Goal: Navigation & Orientation: Find specific page/section

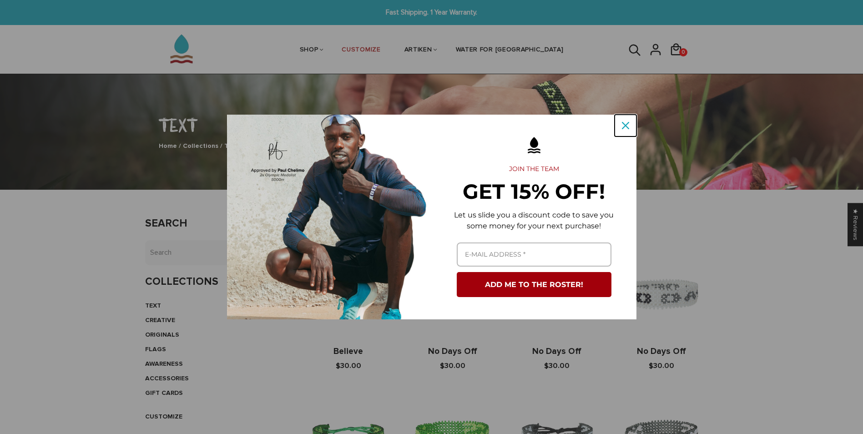
click at [625, 126] on icon "close icon" at bounding box center [625, 125] width 7 height 7
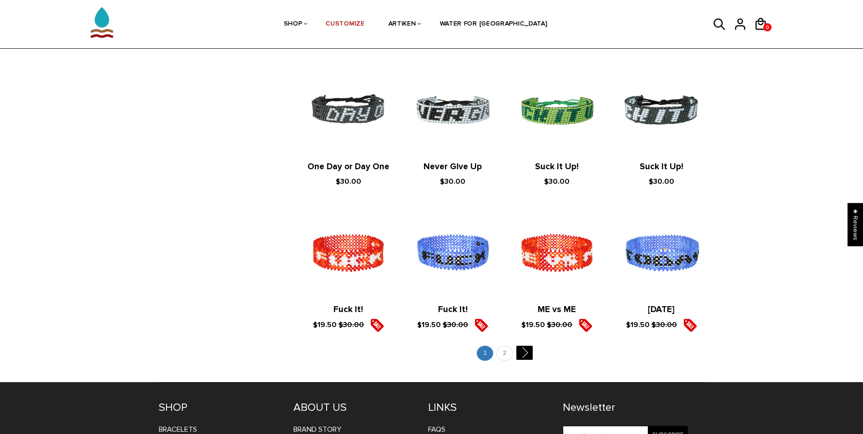
scroll to position [991, 0]
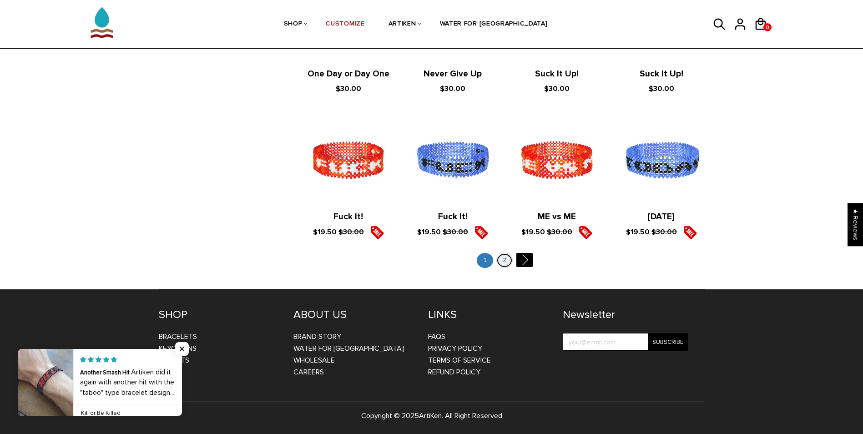
click at [502, 262] on link "2" at bounding box center [504, 260] width 16 height 15
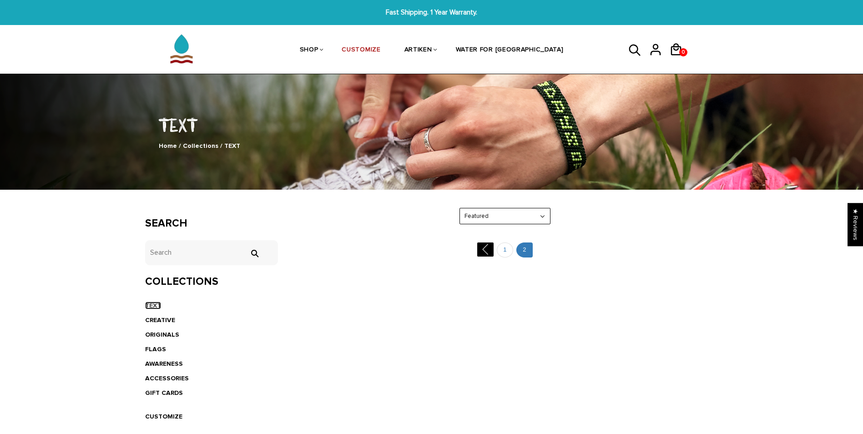
click at [157, 305] on link "TEXT" at bounding box center [153, 306] width 16 height 8
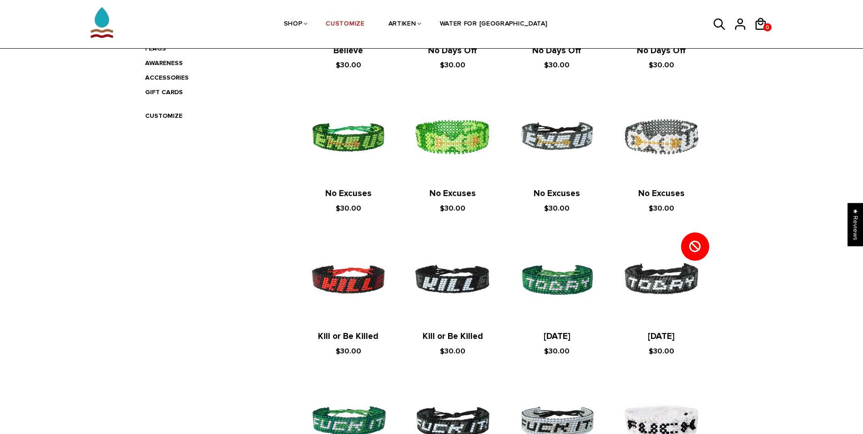
scroll to position [136, 0]
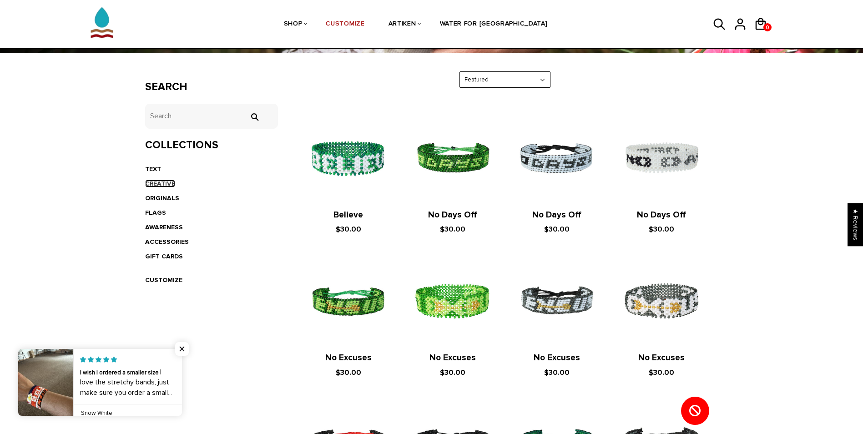
click at [166, 185] on link "CREATIVE" at bounding box center [160, 184] width 30 height 8
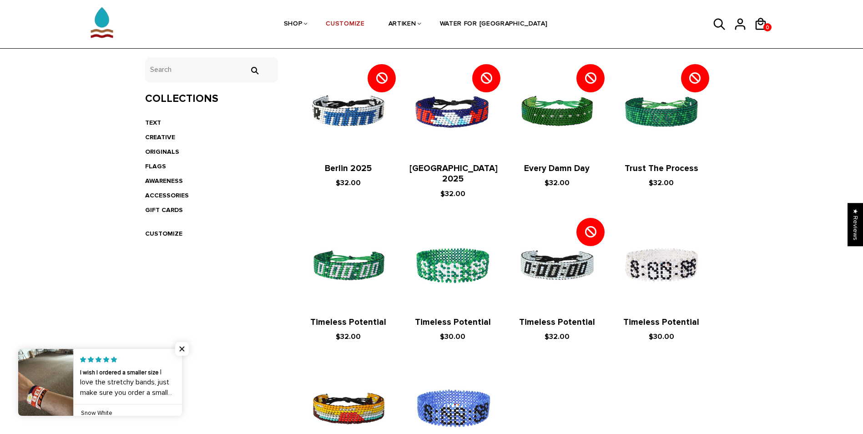
scroll to position [182, 0]
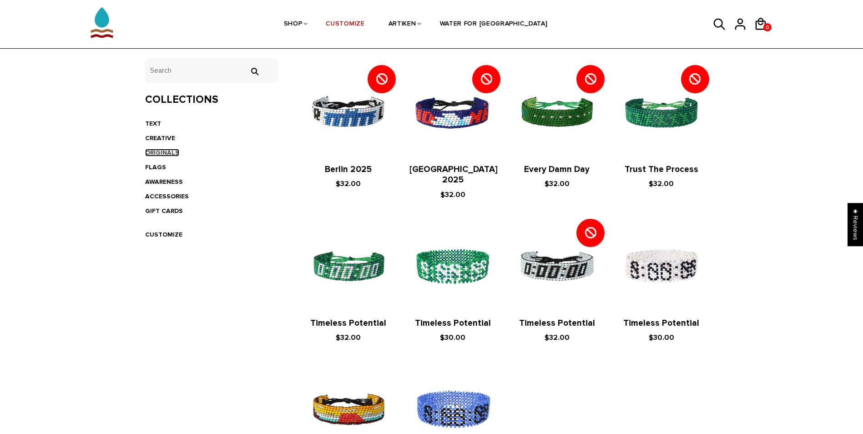
click at [158, 149] on link "ORIGINALS" at bounding box center [162, 153] width 34 height 8
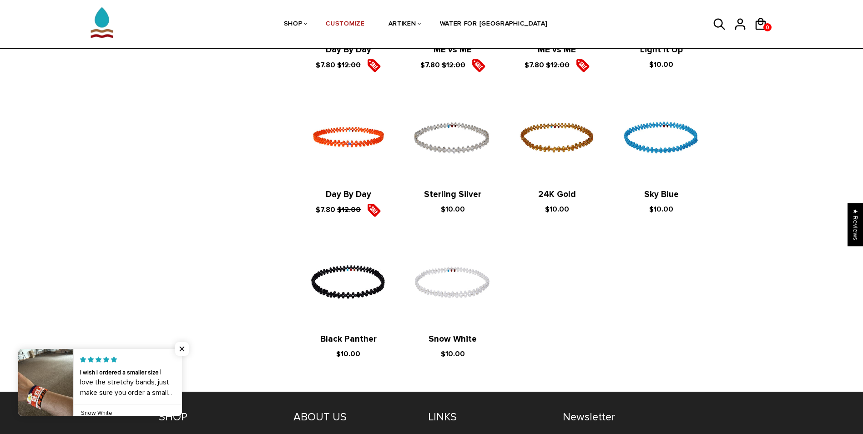
scroll to position [182, 0]
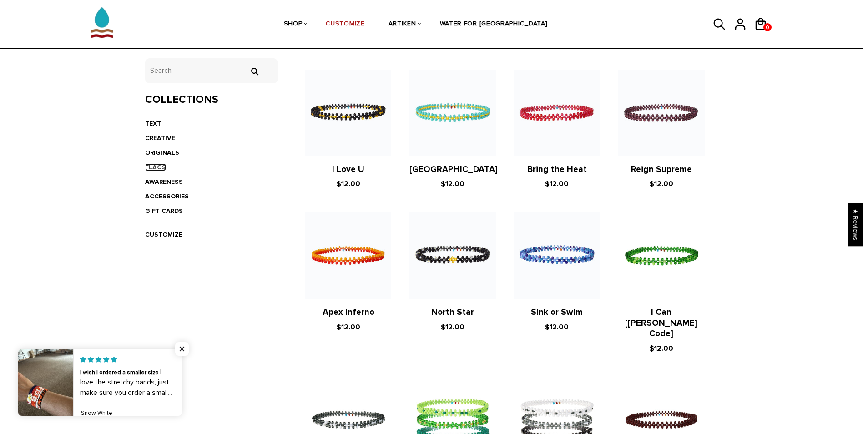
click at [154, 168] on link "FLAGS" at bounding box center [155, 167] width 21 height 8
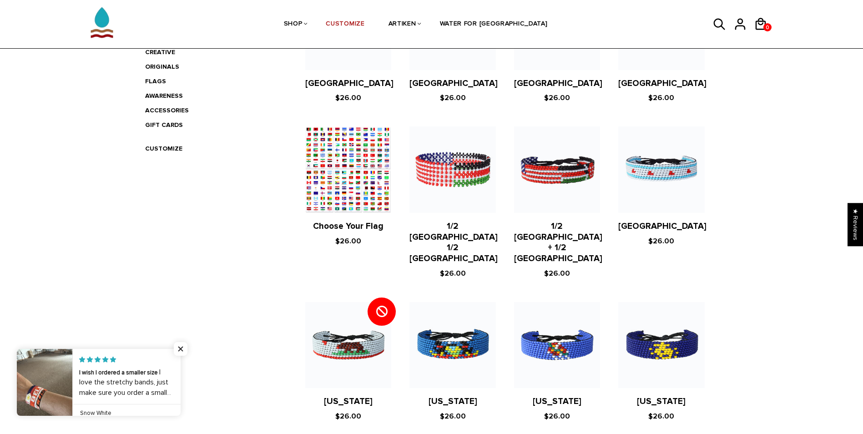
scroll to position [273, 0]
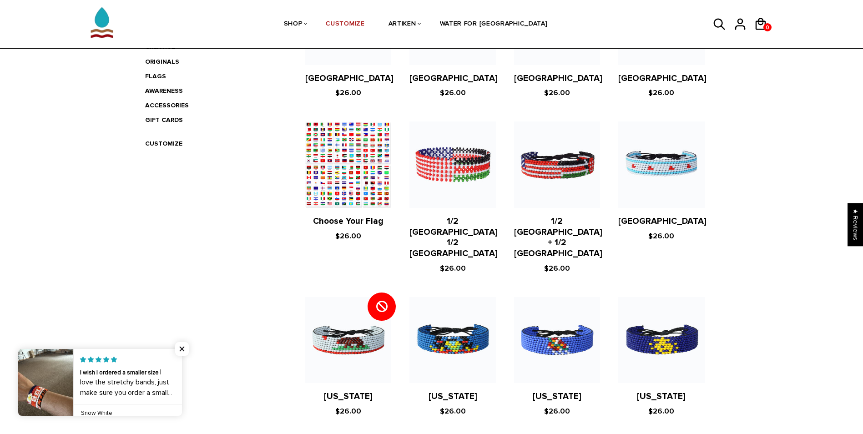
click at [783, 228] on div "FLAGS Home / Collections / FLAGS Search tets  Collections TEXT CREATIVE ORIGIN…" at bounding box center [431, 425] width 863 height 1248
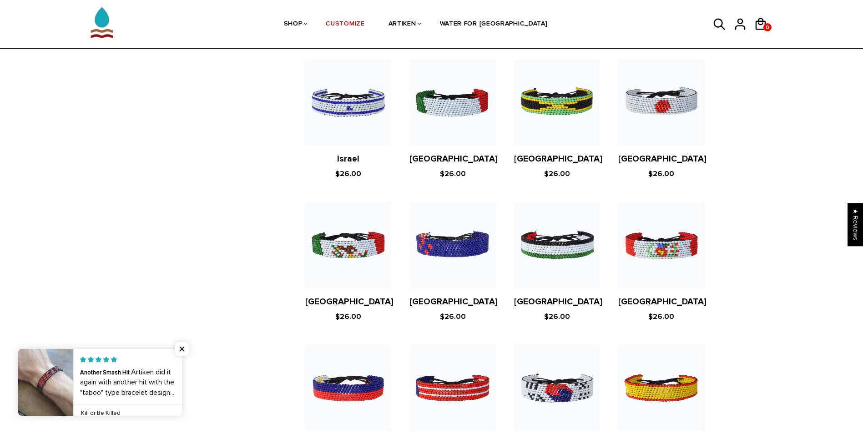
scroll to position [1715, 0]
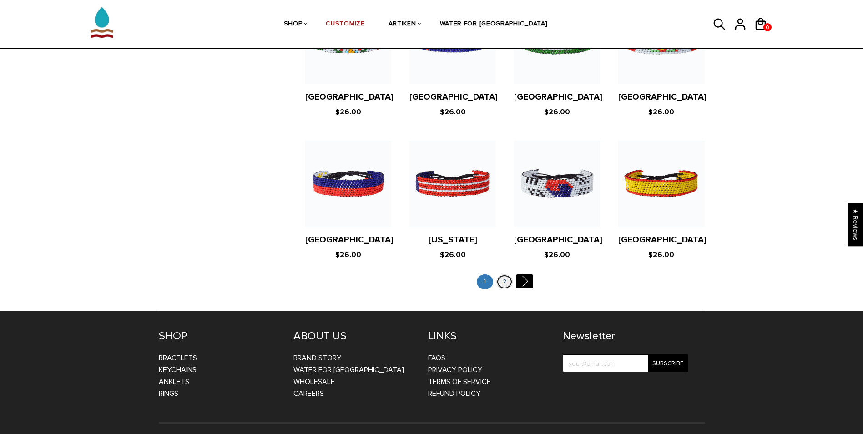
click at [504, 274] on link "2" at bounding box center [504, 281] width 16 height 15
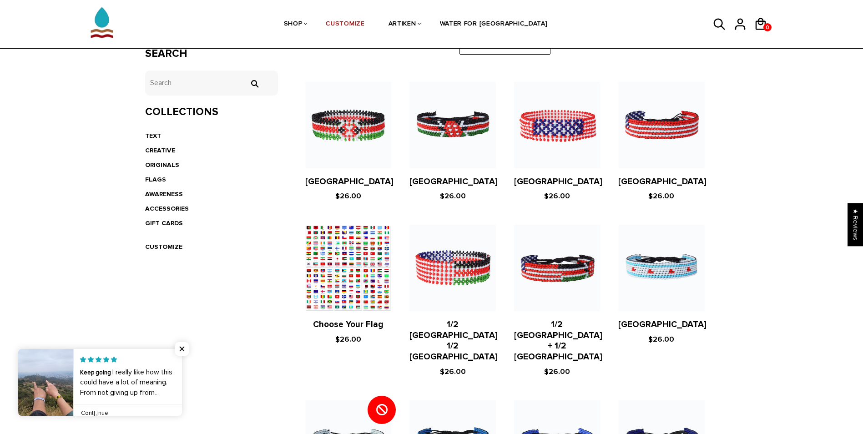
scroll to position [169, 0]
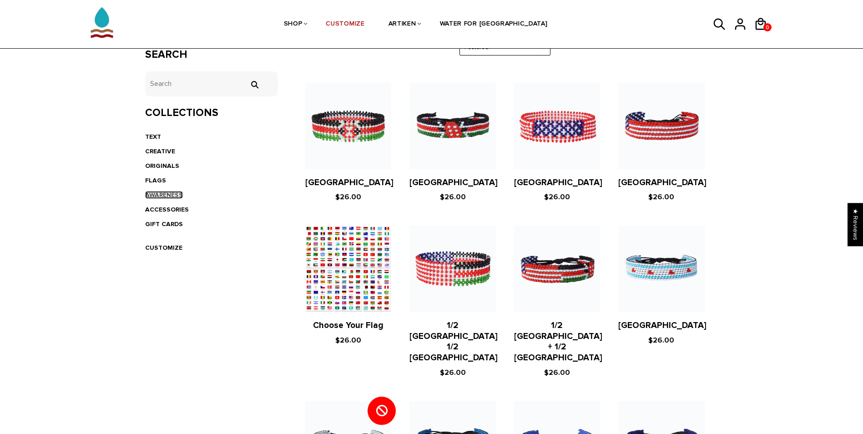
click at [157, 192] on link "AWARENESS" at bounding box center [164, 195] width 38 height 8
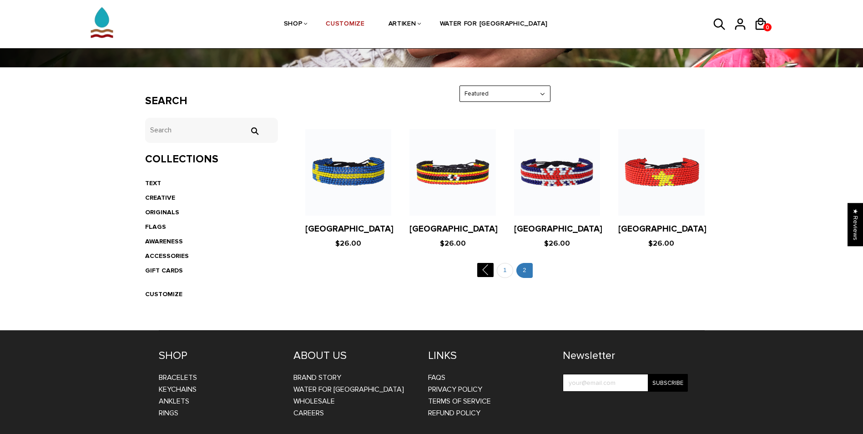
scroll to position [163, 0]
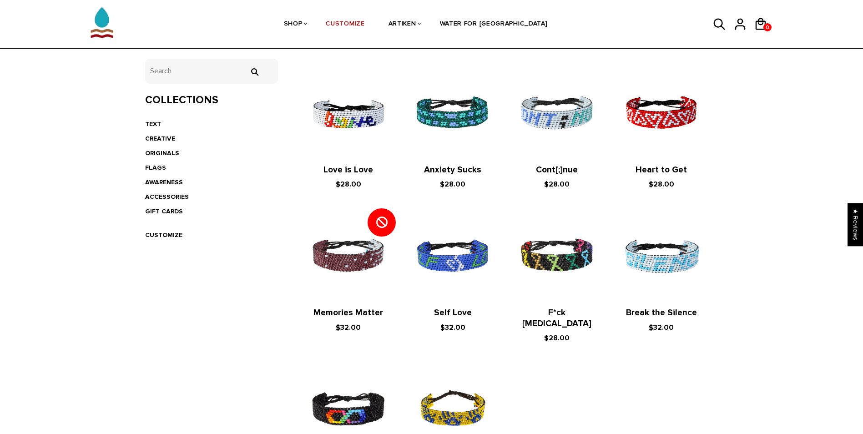
scroll to position [182, 0]
click at [176, 195] on link "ACCESSORIES" at bounding box center [167, 196] width 44 height 8
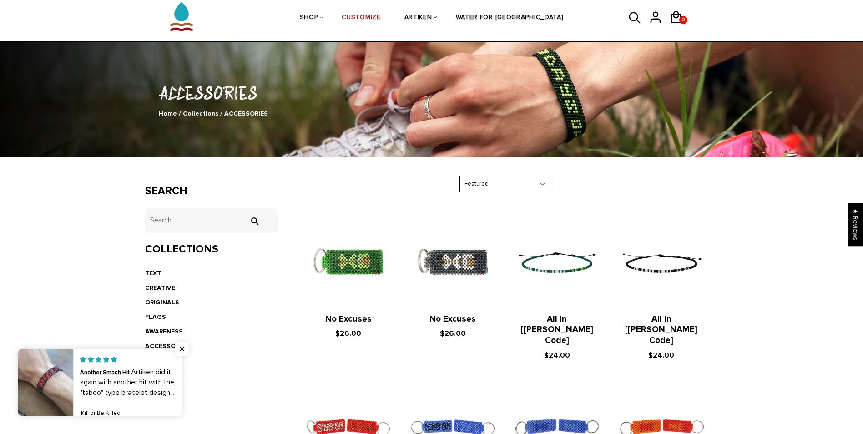
scroll to position [136, 0]
